Goal: Task Accomplishment & Management: Manage account settings

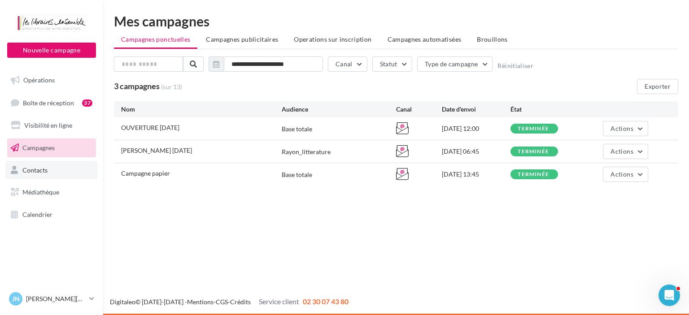
click at [25, 170] on span "Contacts" at bounding box center [34, 170] width 25 height 8
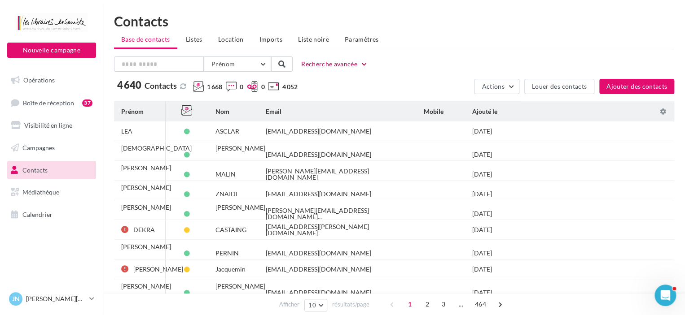
click at [325, 66] on button "Recherche avancée" at bounding box center [334, 64] width 74 height 11
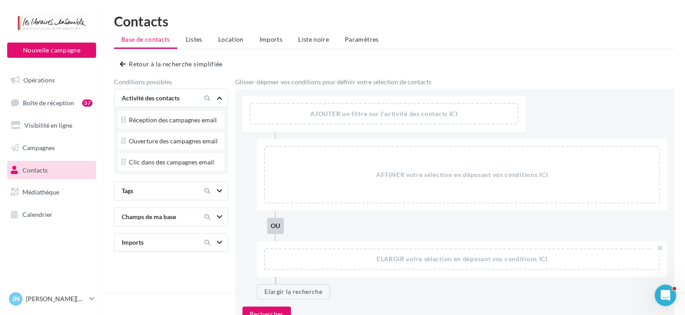
click at [170, 38] on ul "Base de contacts Listes Location Imports Liste noire Paramètres" at bounding box center [394, 40] width 560 height 18
click at [128, 61] on button "Retour à la recherche simplifiée" at bounding box center [173, 64] width 106 height 11
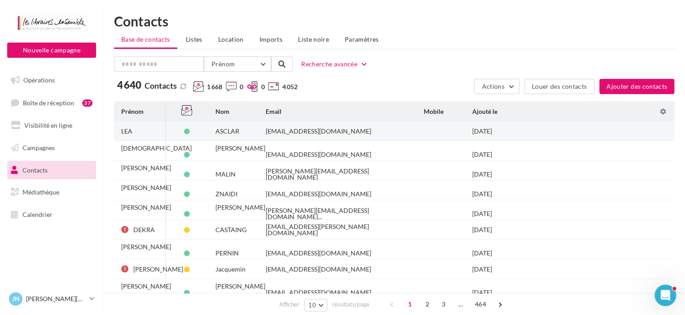
click at [128, 130] on div "LEA" at bounding box center [126, 131] width 11 height 6
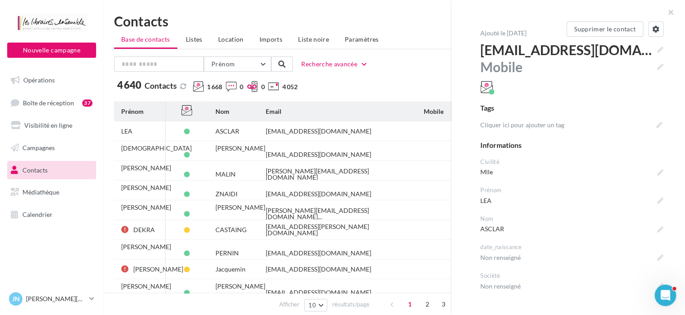
click at [388, 77] on div "Prénom Prénom Nom Email Mobile Téléphone Fixe Recherche avancée 4 640 Contacts …" at bounding box center [394, 76] width 560 height 38
click at [668, 14] on button "button" at bounding box center [667, 13] width 36 height 27
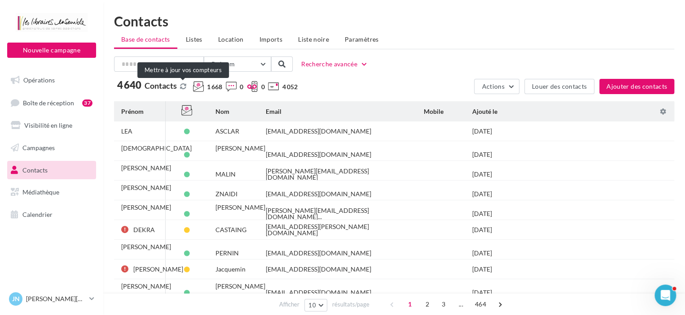
click at [184, 87] on button at bounding box center [183, 86] width 10 height 7
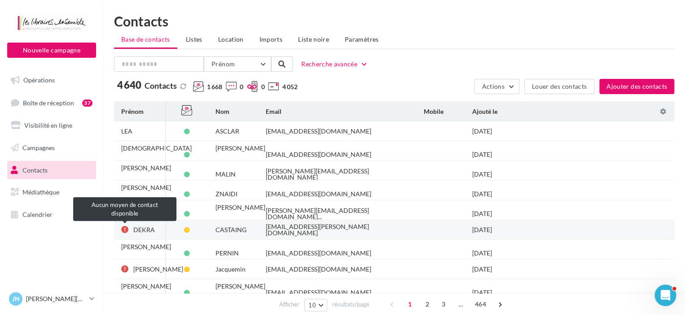
click at [122, 231] on div at bounding box center [124, 229] width 7 height 7
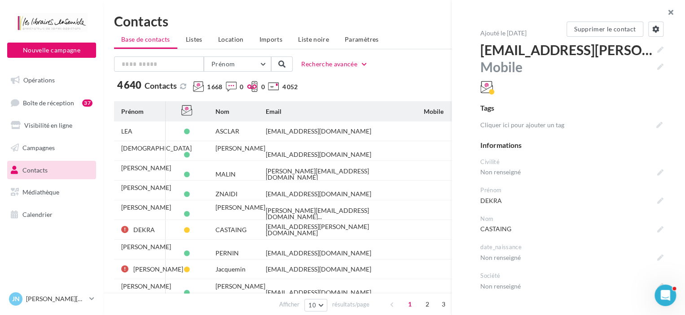
click at [669, 16] on button "button" at bounding box center [667, 13] width 36 height 27
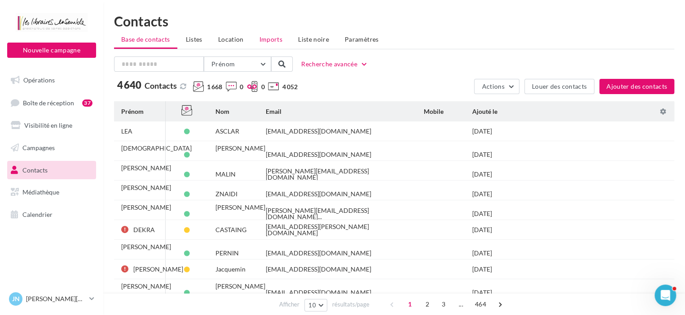
click at [277, 39] on span "Imports" at bounding box center [270, 39] width 23 height 8
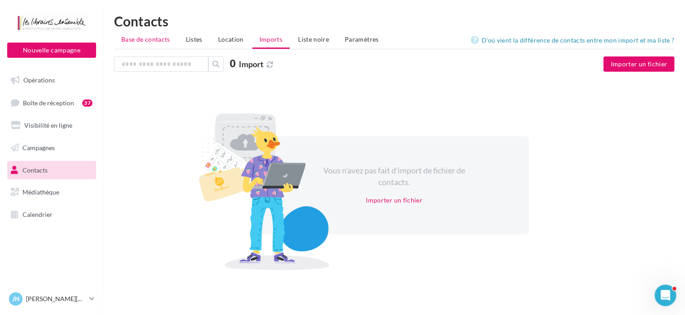
click at [159, 39] on span "Base de contacts" at bounding box center [145, 39] width 49 height 8
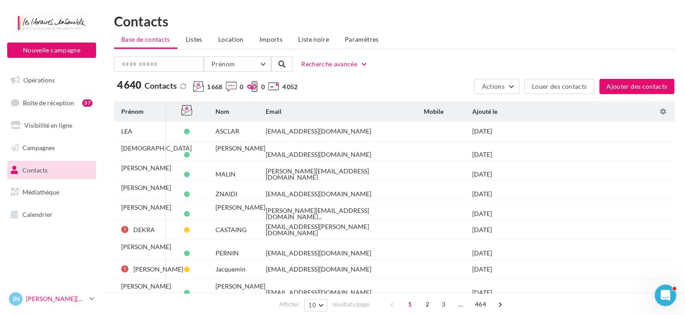
click at [79, 298] on p "[PERSON_NAME][DATE]" at bounding box center [56, 299] width 60 height 9
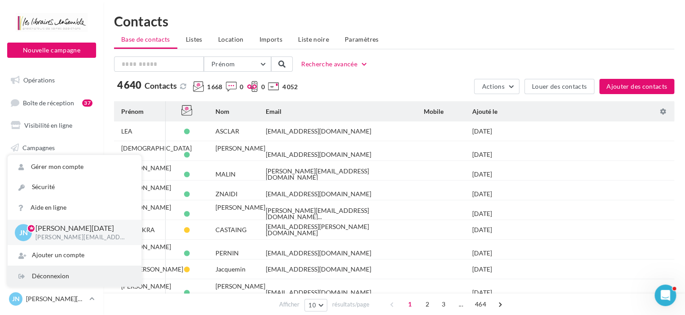
click at [58, 276] on div "Déconnexion" at bounding box center [75, 277] width 134 height 20
